Goal: Information Seeking & Learning: Check status

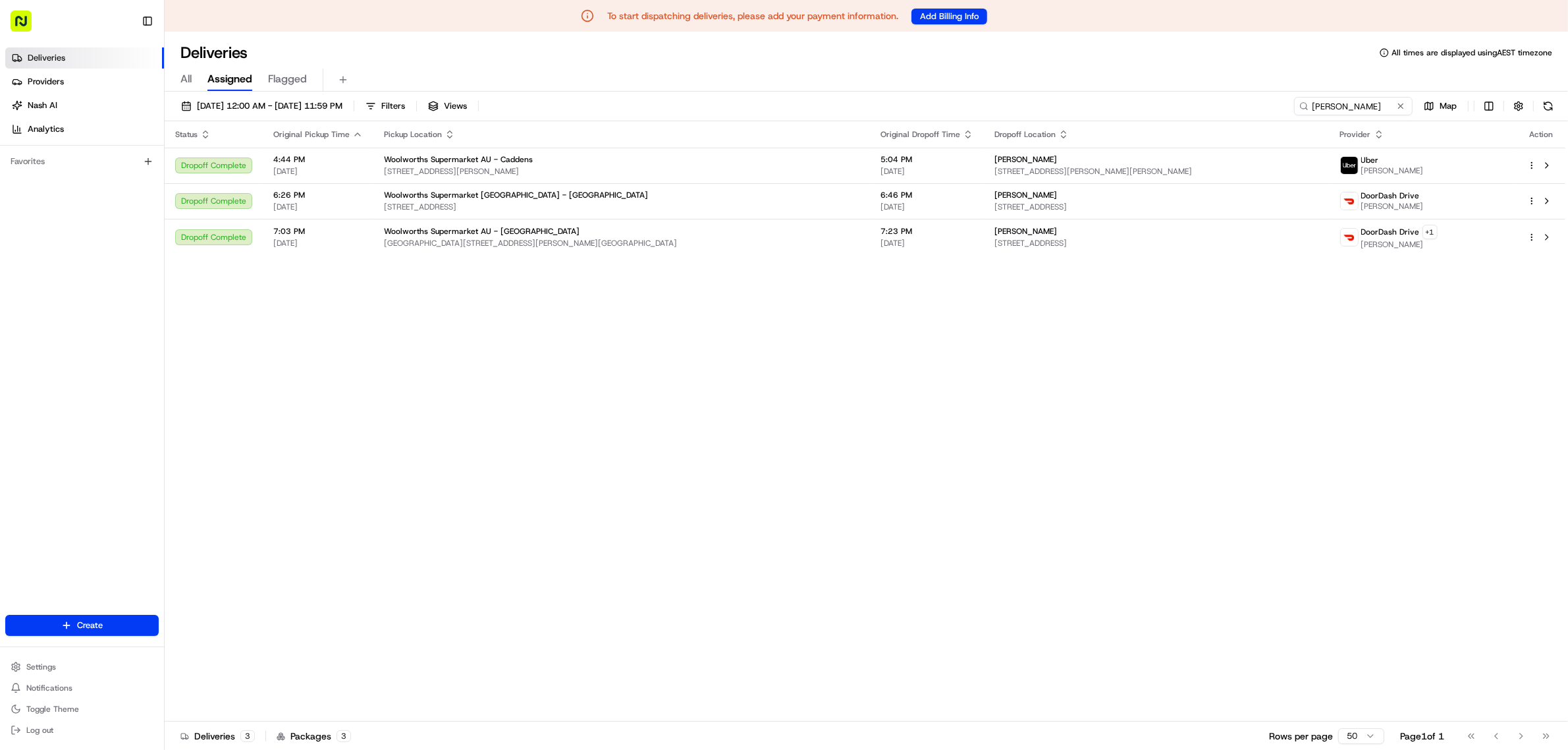
click at [192, 74] on div "All Assigned Flagged" at bounding box center [867, 80] width 1404 height 23
click at [1254, 106] on icon at bounding box center [1305, 106] width 9 height 9
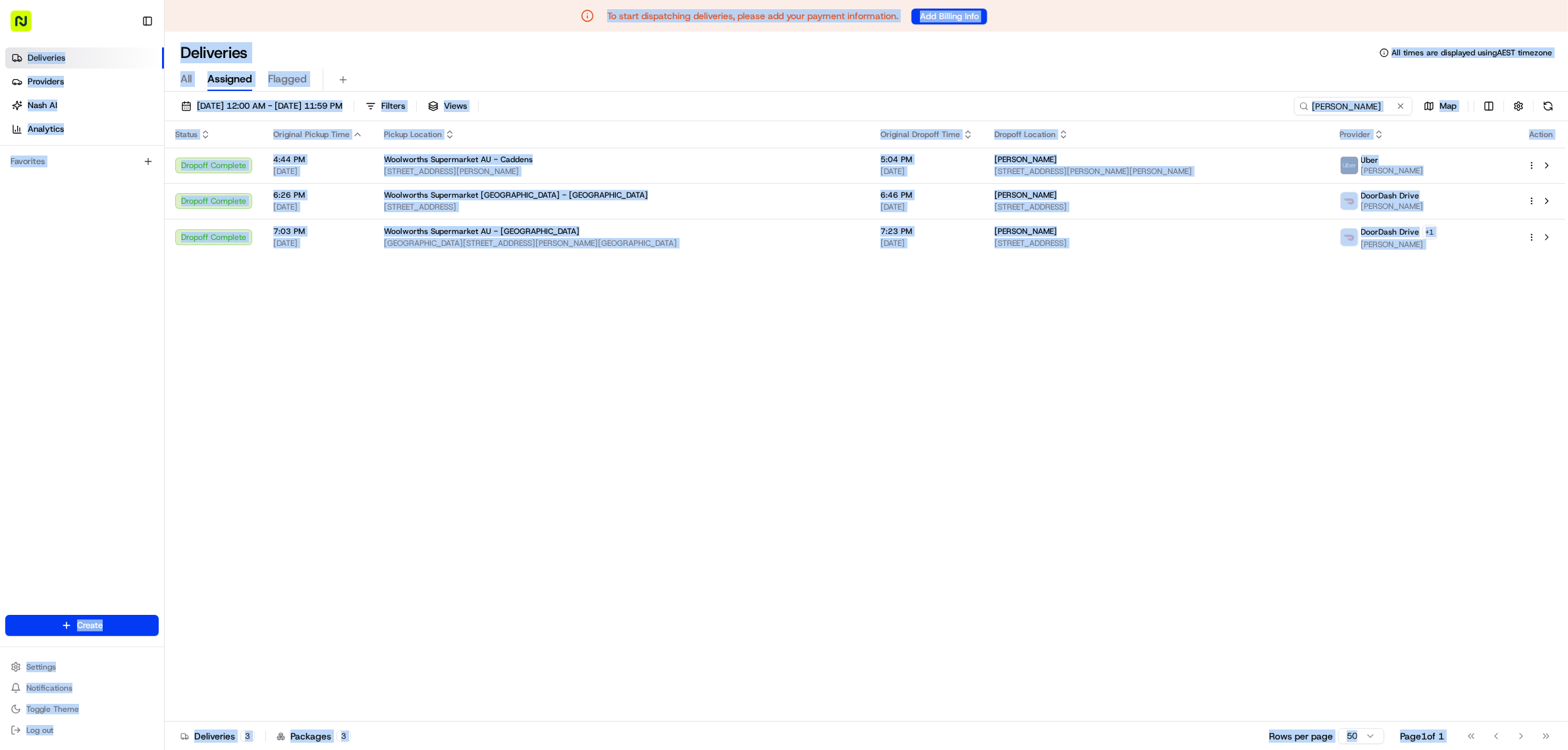
click at [1249, 124] on th "Dropoff Location" at bounding box center [1157, 135] width 345 height 27
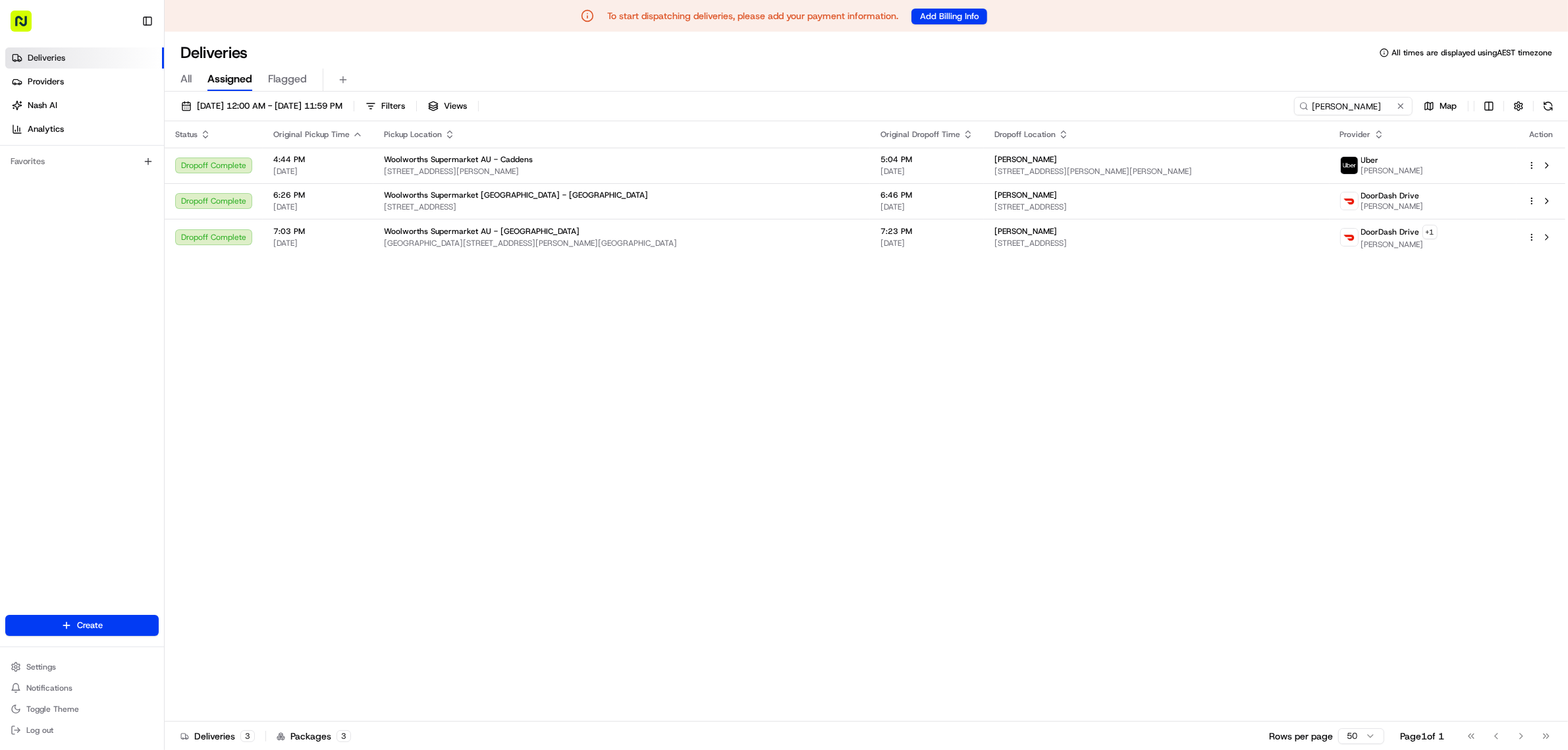
click at [1251, 59] on div "Deliveries All times are displayed using AEST timezone" at bounding box center [867, 52] width 1404 height 21
click at [1254, 106] on icon at bounding box center [1305, 106] width 9 height 9
click at [1254, 102] on input "[PERSON_NAME]" at bounding box center [1334, 106] width 158 height 19
paste input "59fcfc7e-698f-43f2-b42a-ed81900cb3d1"
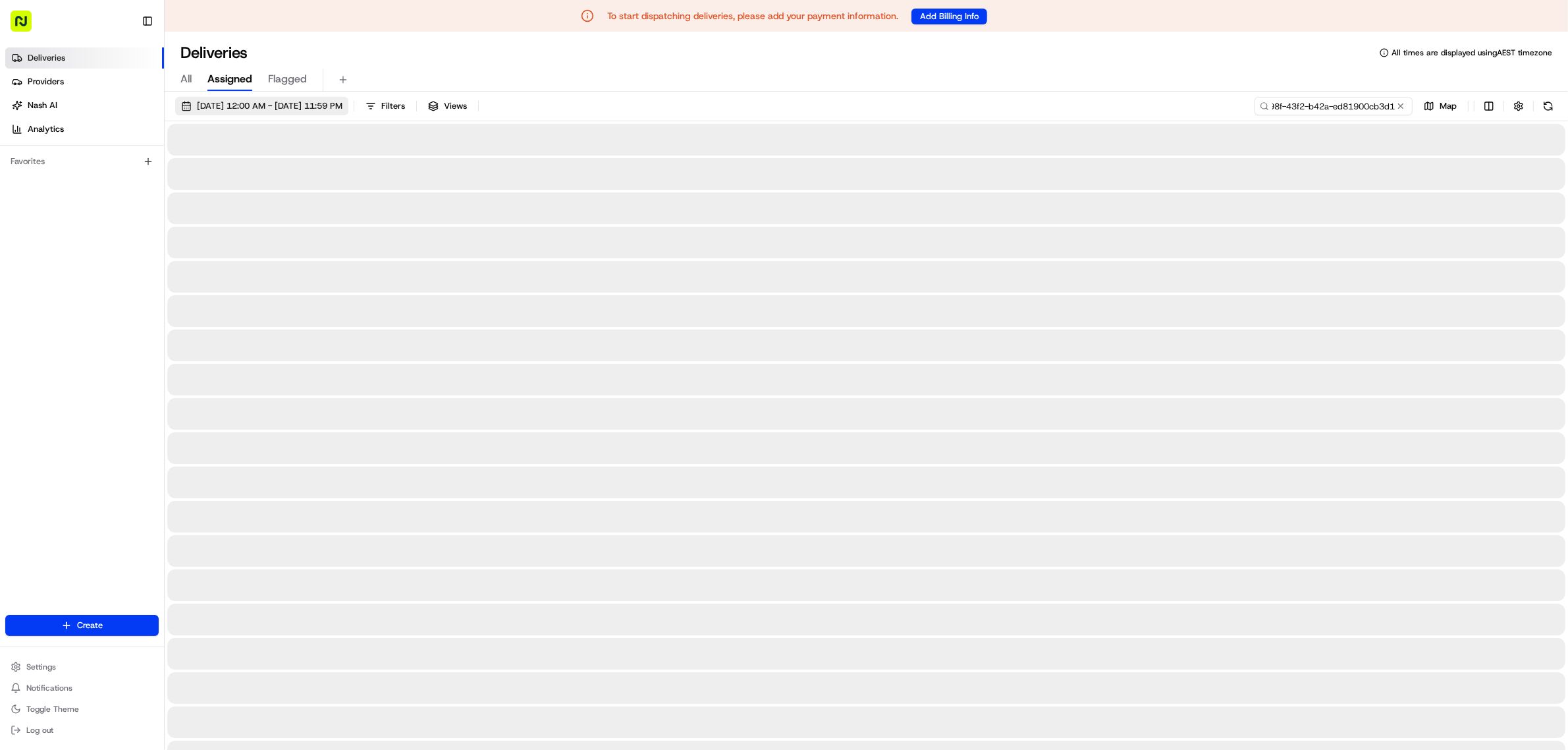
type input "59fcfc7e-698f-43f2-b42a-ed81900cb3d1"
click at [261, 103] on span "[DATE] 12:00 AM - [DATE] 11:59 PM" at bounding box center [270, 106] width 145 height 12
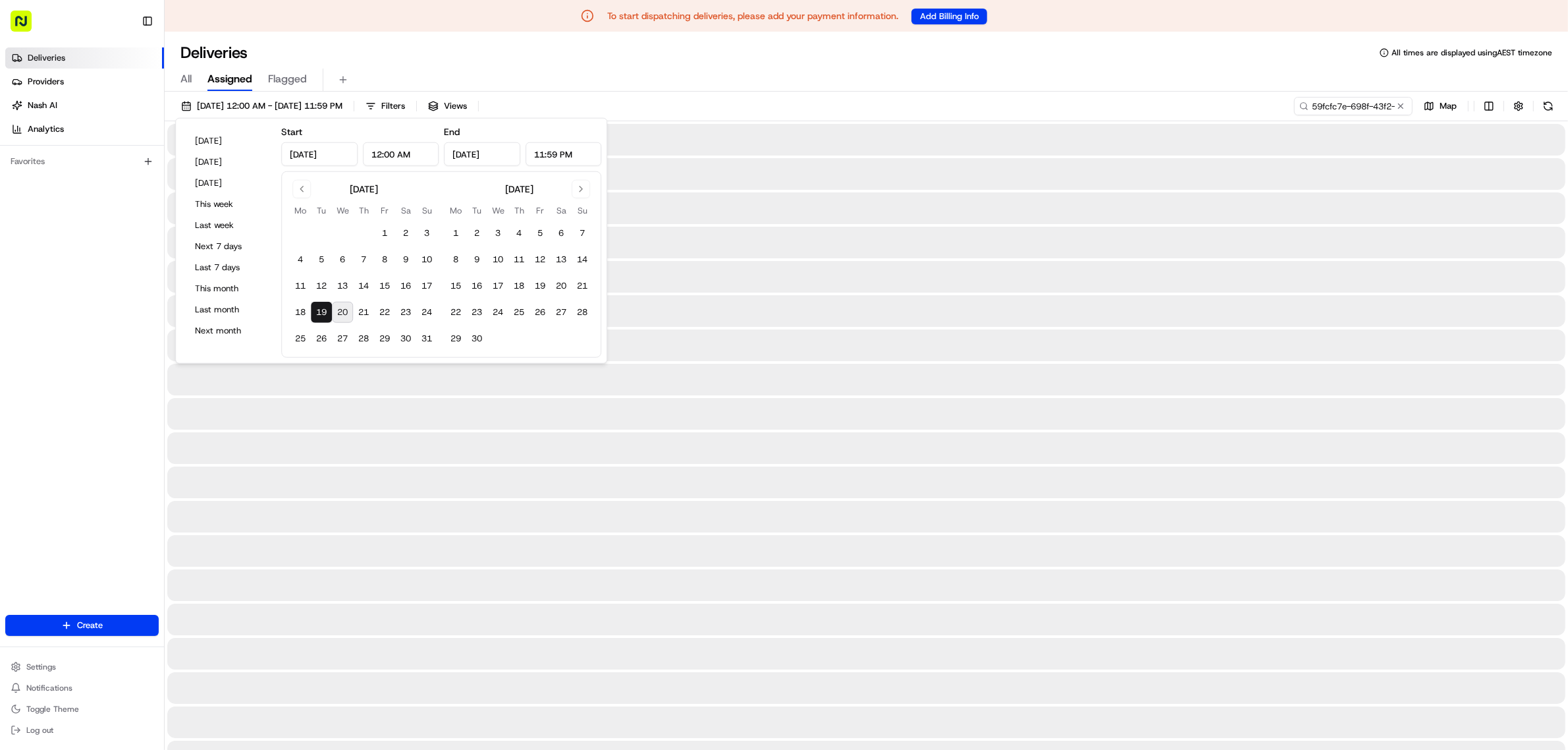
click at [339, 310] on button "20" at bounding box center [342, 312] width 21 height 21
type input "[DATE]"
click at [947, 69] on div "All Assigned Flagged" at bounding box center [867, 80] width 1404 height 23
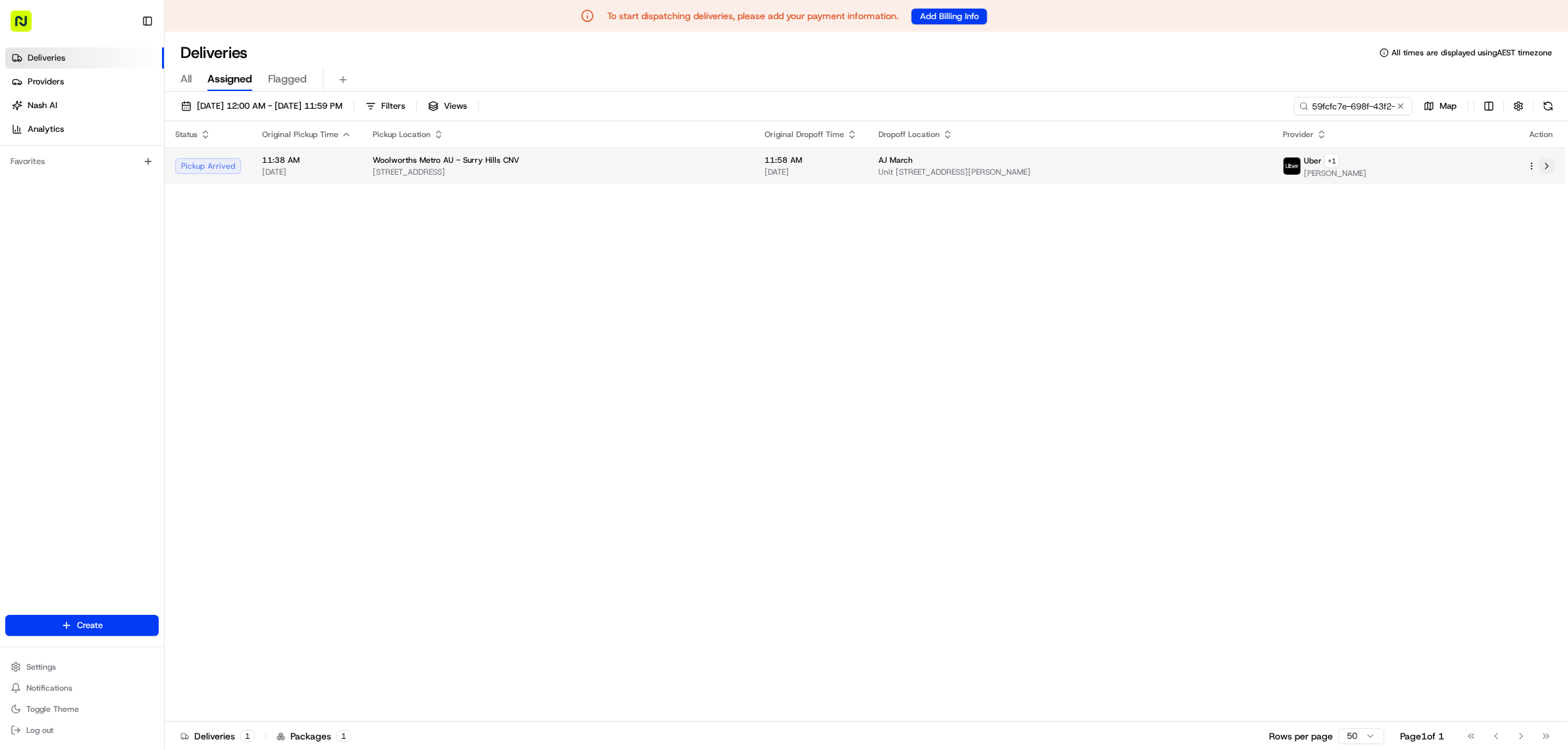
click at [1254, 166] on button at bounding box center [1547, 166] width 16 height 16
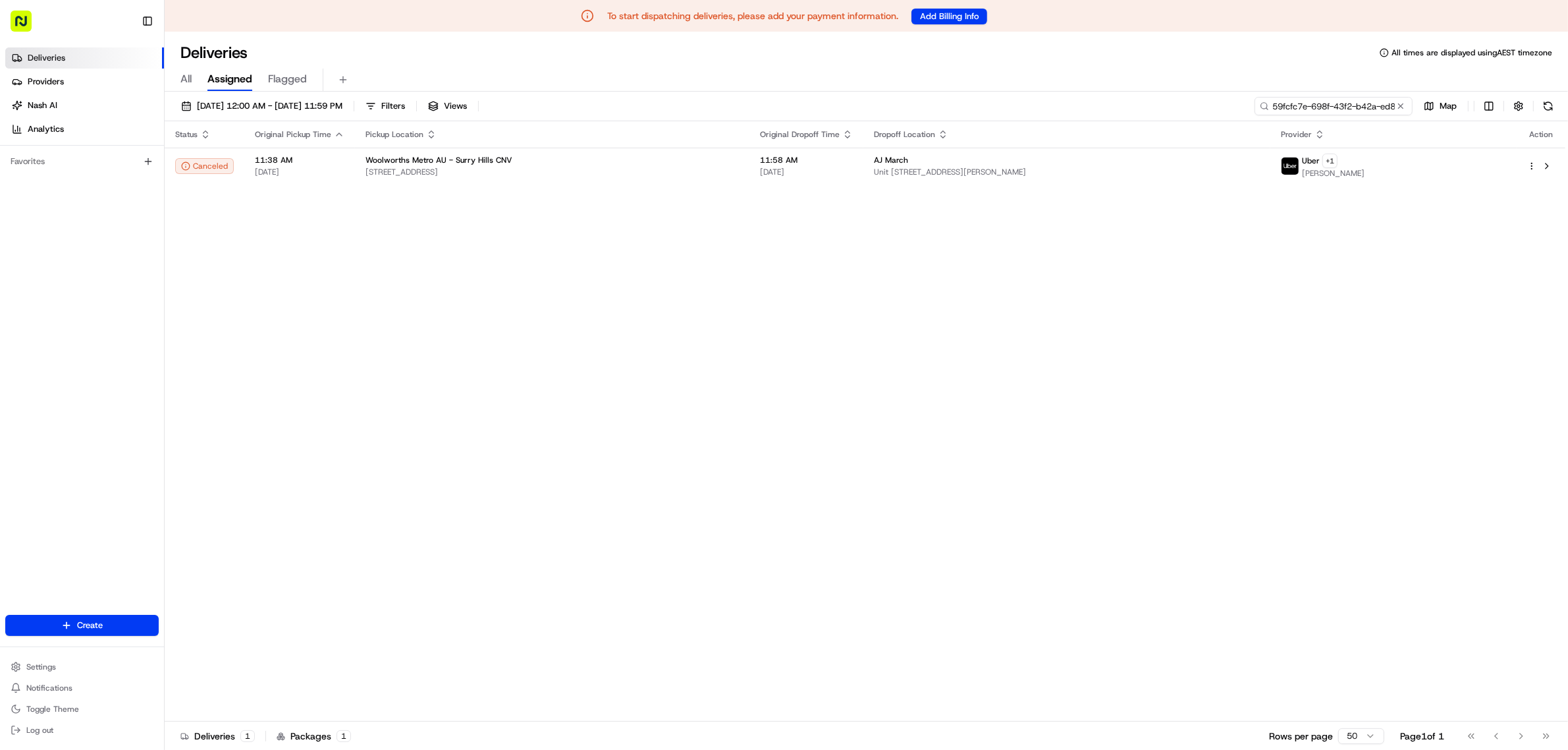
click at [1254, 110] on input "59fcfc7e-698f-43f2-b42a-ed81900cb3d1" at bounding box center [1334, 106] width 158 height 19
paste input "13ecc9a2-484c-4030-9e50-79fbda3831ff"
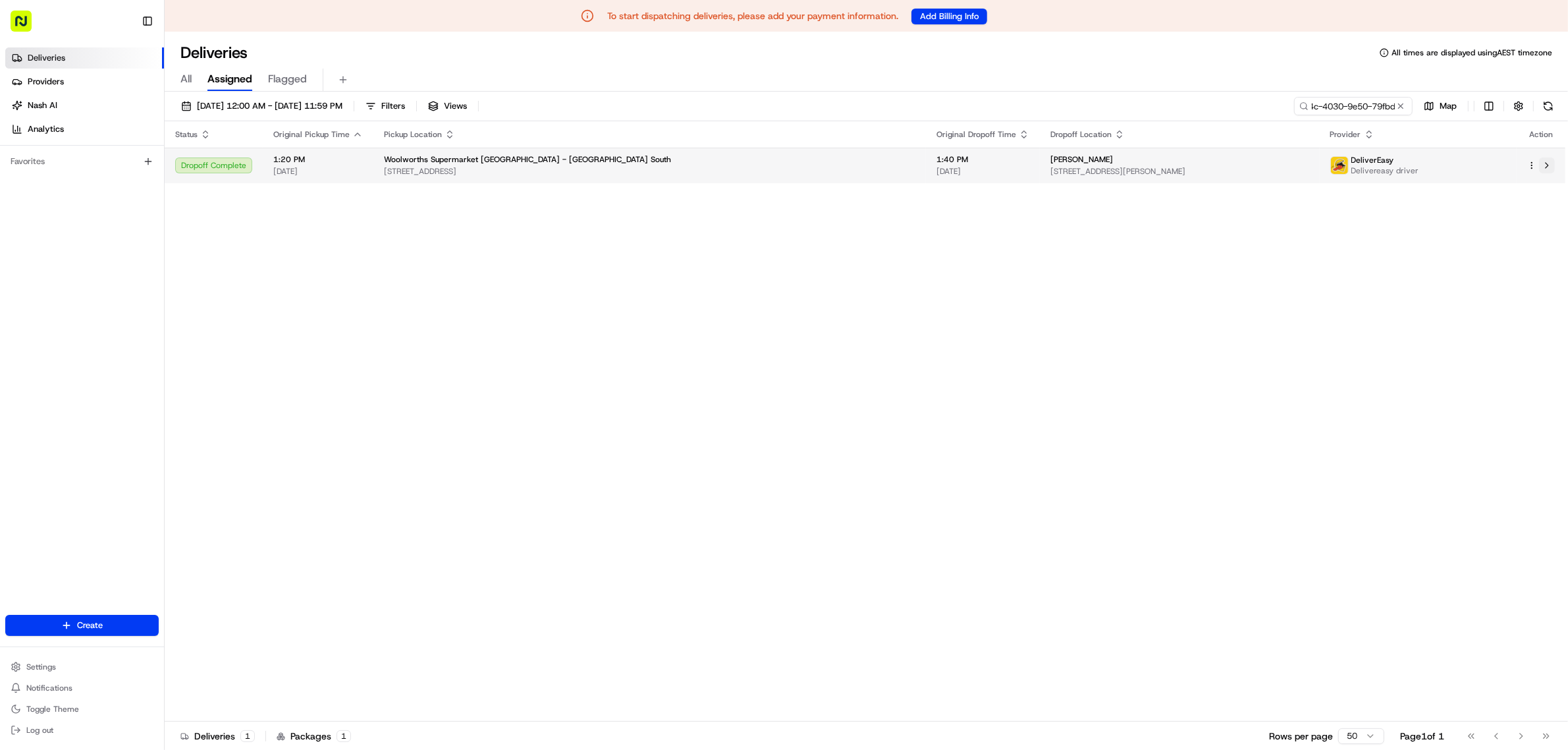
click at [1254, 166] on button at bounding box center [1547, 165] width 16 height 16
click at [1254, 97] on input "13ecc9a2-484c-4030-9e50-79fbda3831ff" at bounding box center [1334, 106] width 158 height 19
paste input "a393797-4920-4140-b13f-4481c41d29aa"
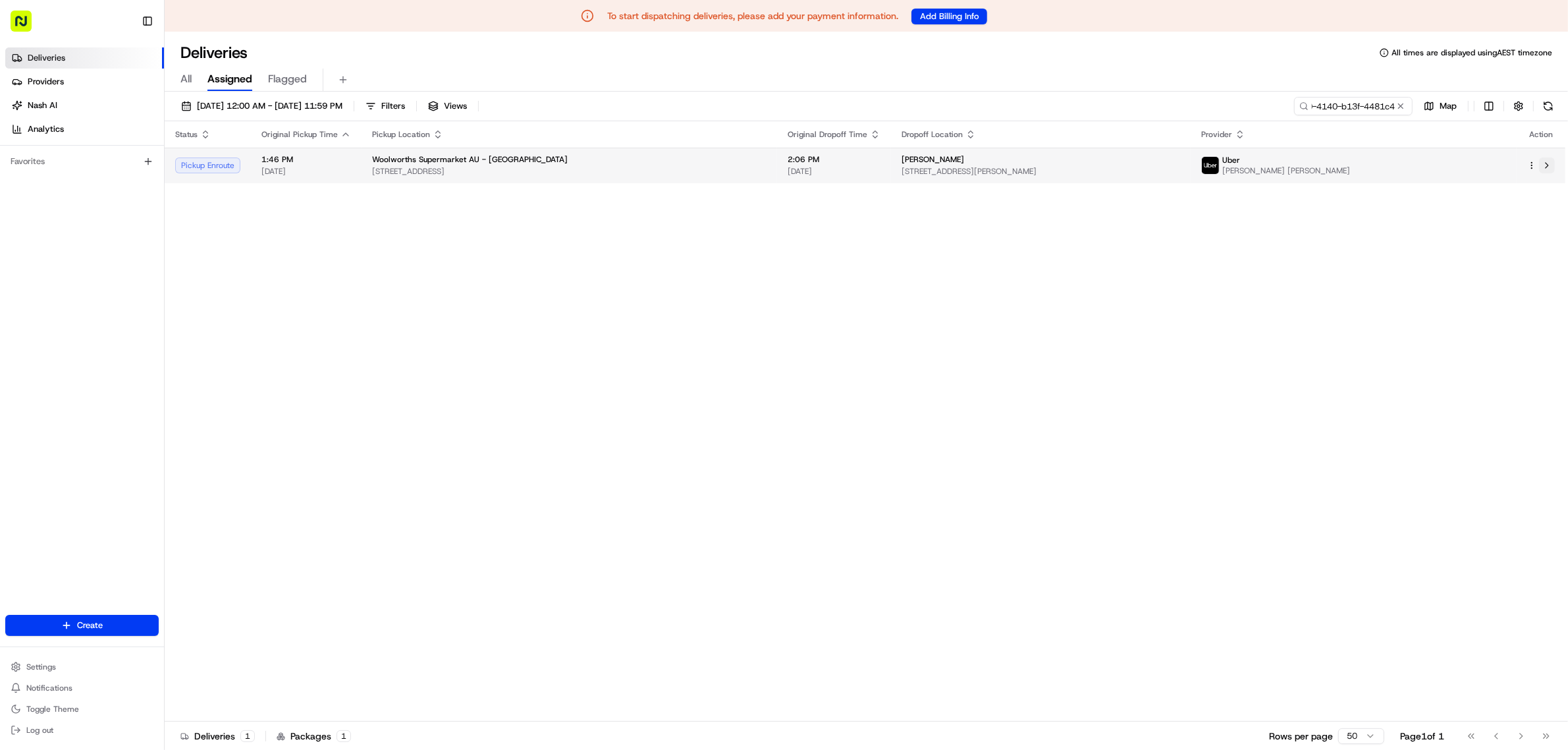
click at [1254, 163] on button at bounding box center [1547, 165] width 16 height 16
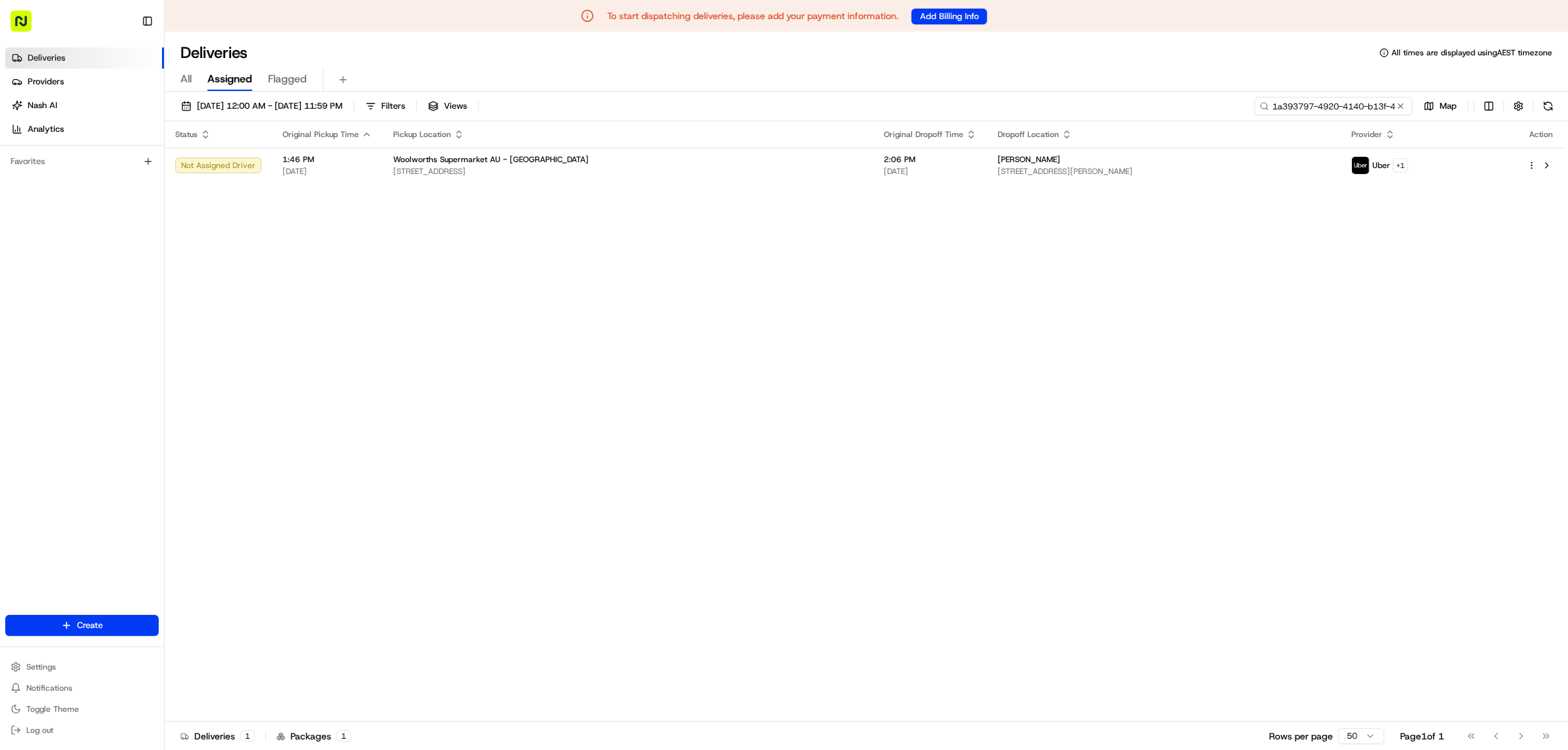
click at [1254, 106] on input "1a393797-4920-4140-b13f-4481c41d29aa" at bounding box center [1334, 106] width 158 height 19
paste input "[PERSON_NAME]"
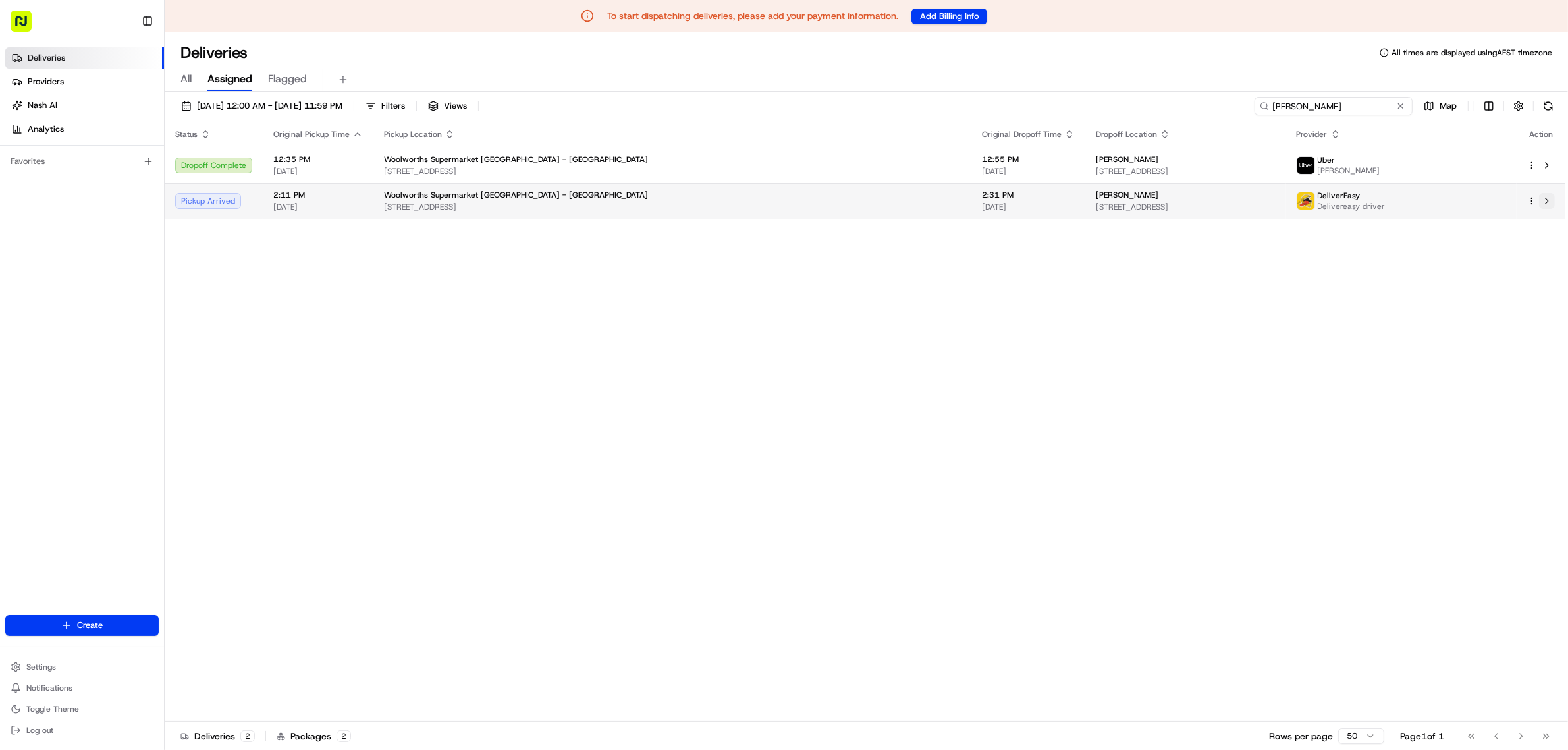
type input "[PERSON_NAME]"
click at [1254, 199] on button at bounding box center [1547, 201] width 16 height 16
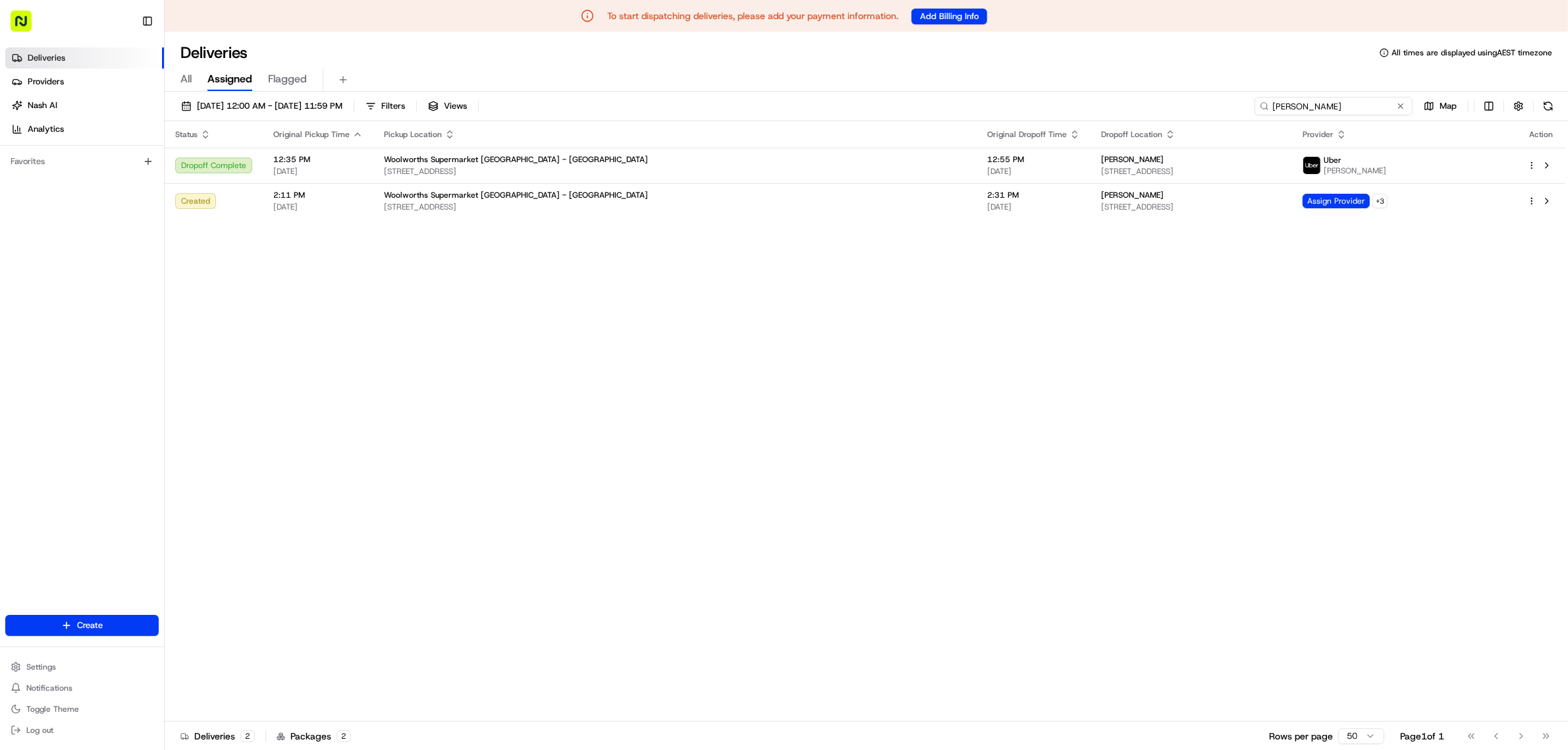
click at [1254, 109] on input "[PERSON_NAME]" at bounding box center [1334, 106] width 158 height 19
click at [1254, 198] on button at bounding box center [1547, 201] width 16 height 16
